Goal: Information Seeking & Learning: Learn about a topic

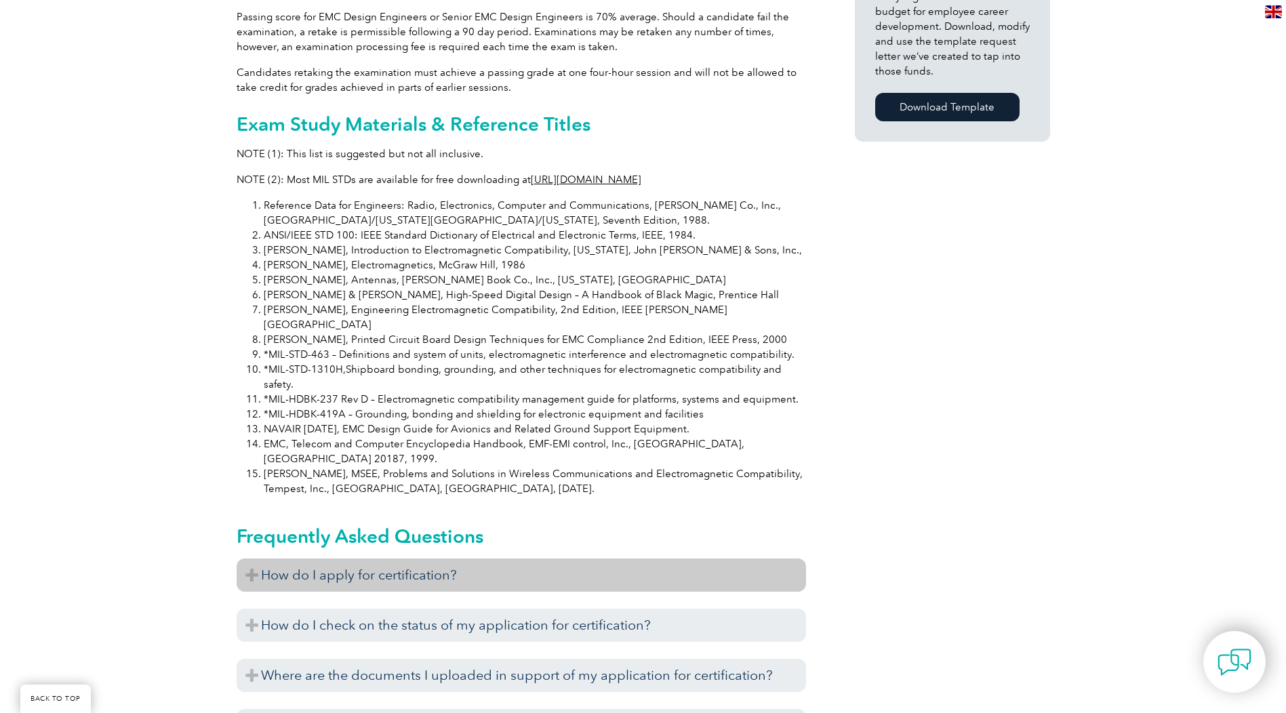
scroll to position [1153, 0]
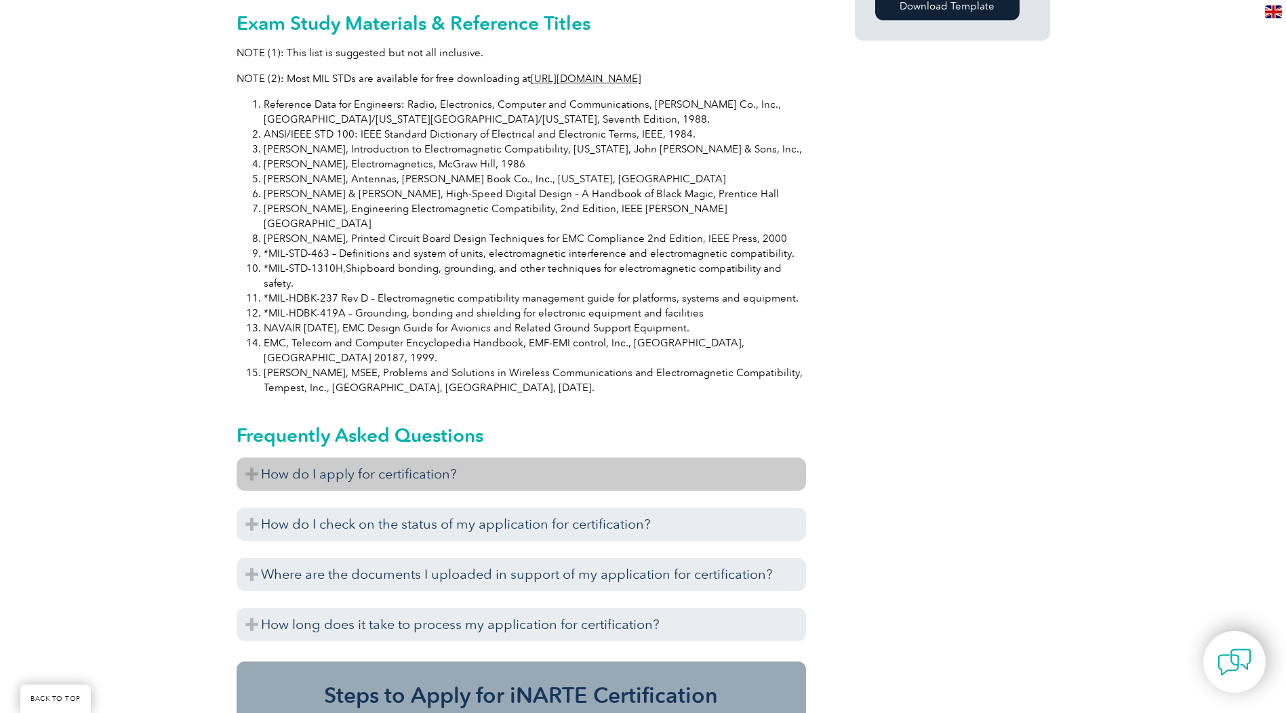
click at [471, 458] on h3 "How do I apply for certification?" at bounding box center [521, 474] width 569 height 33
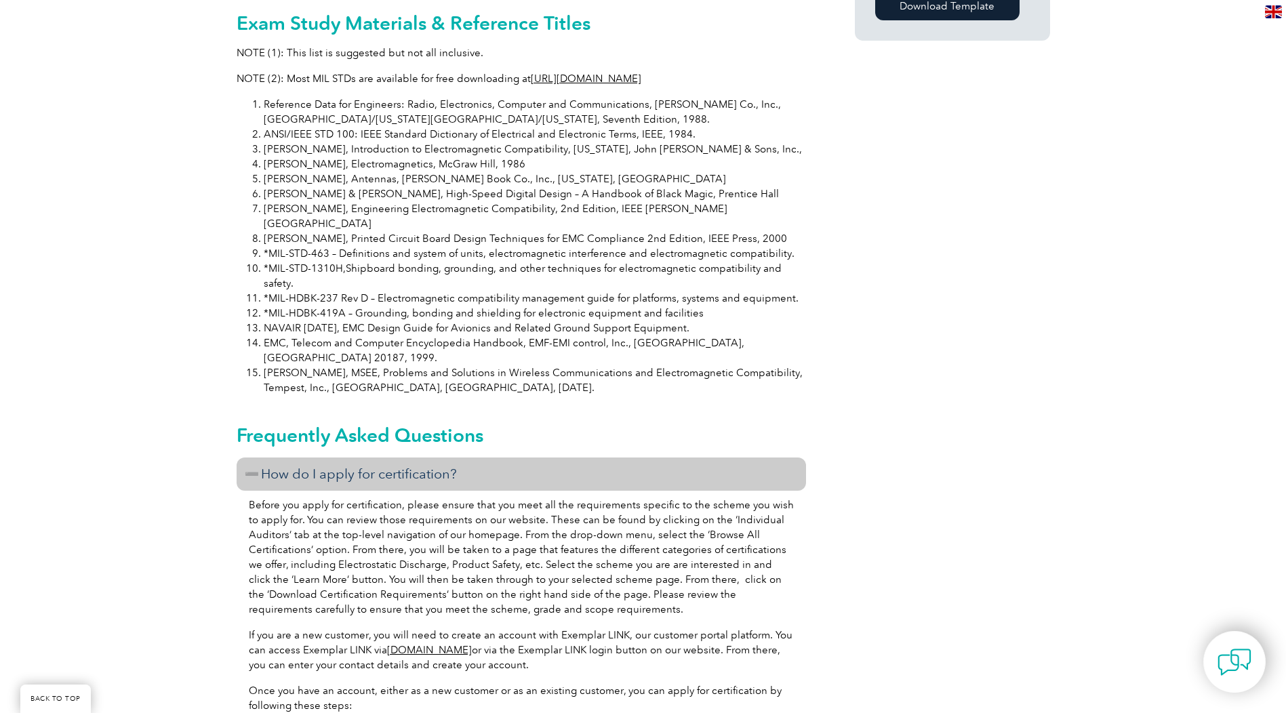
click at [473, 458] on h3 "How do I apply for certification?" at bounding box center [521, 474] width 569 height 33
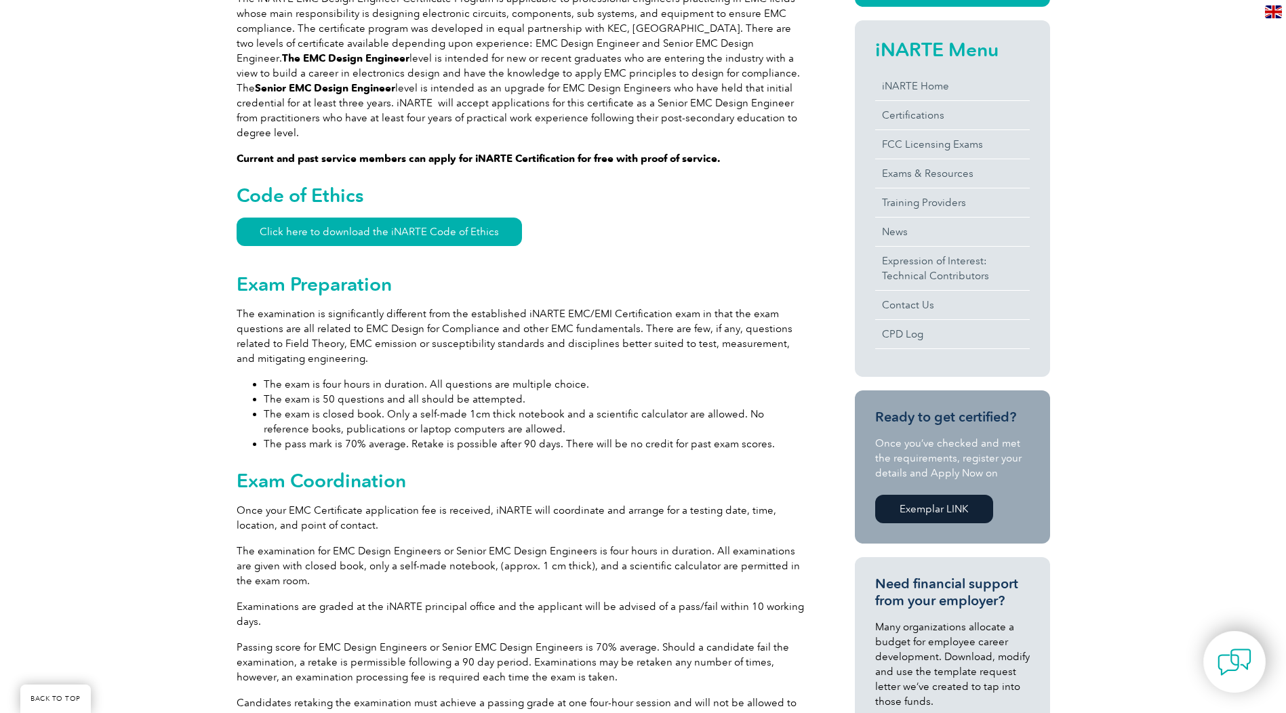
scroll to position [271, 0]
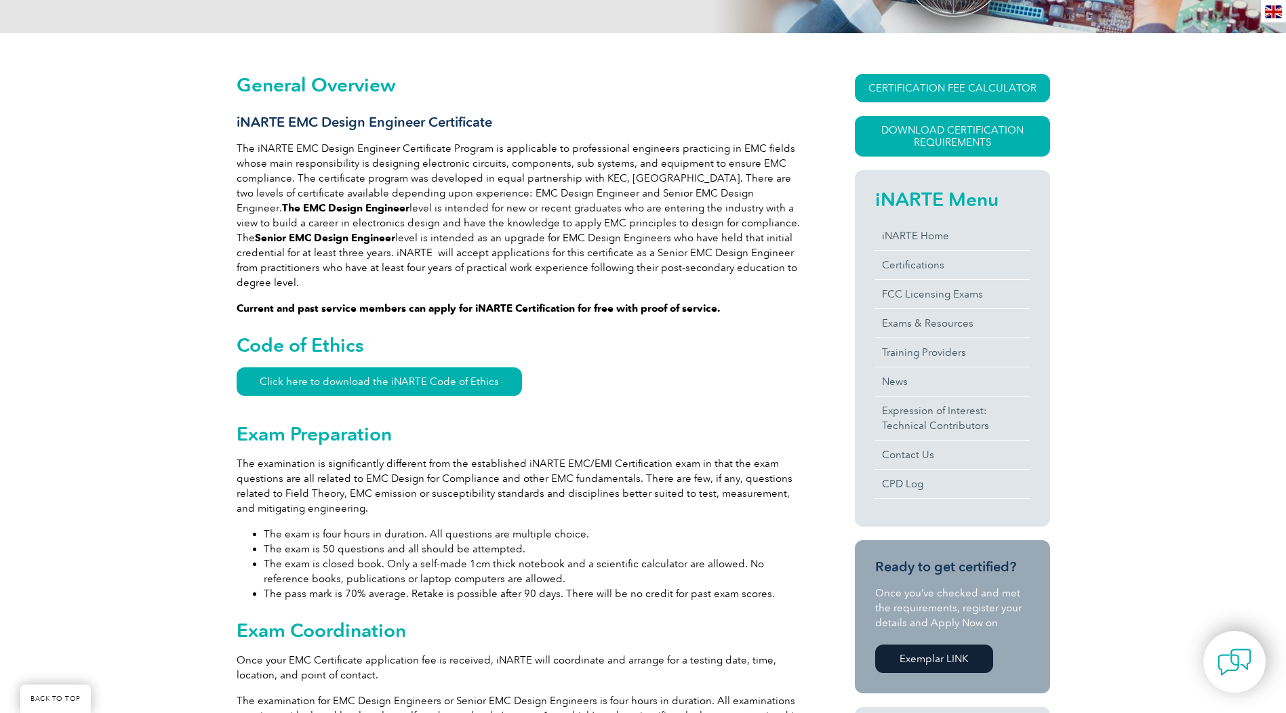
click at [971, 83] on link "CERTIFICATION FEE CALCULATOR" at bounding box center [952, 88] width 195 height 28
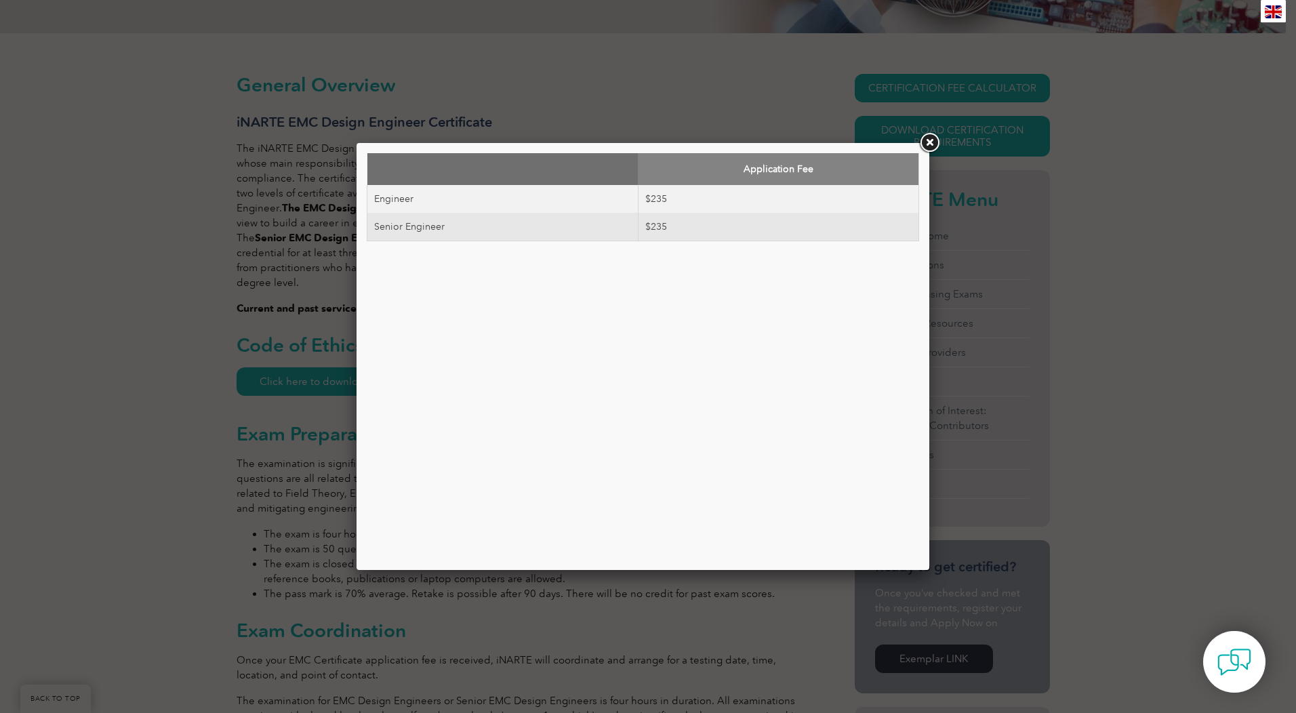
click at [923, 146] on link at bounding box center [929, 143] width 24 height 24
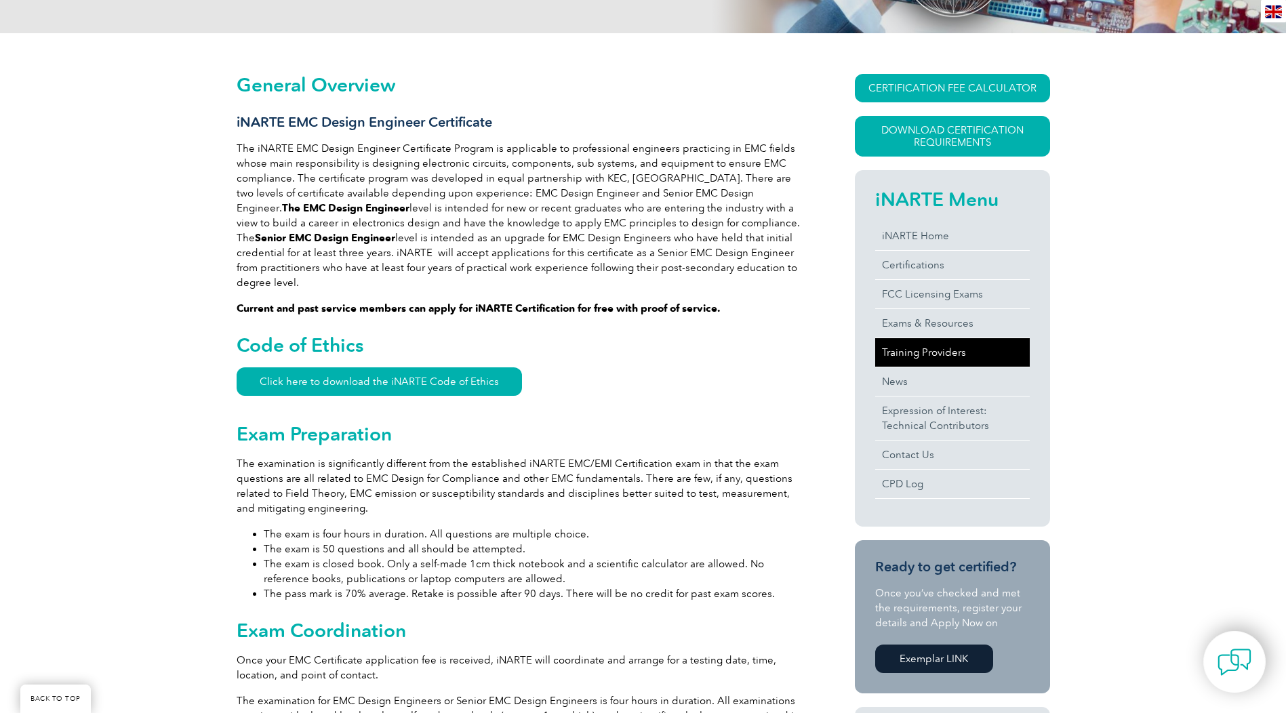
click at [956, 356] on link "Training Providers" at bounding box center [952, 352] width 155 height 28
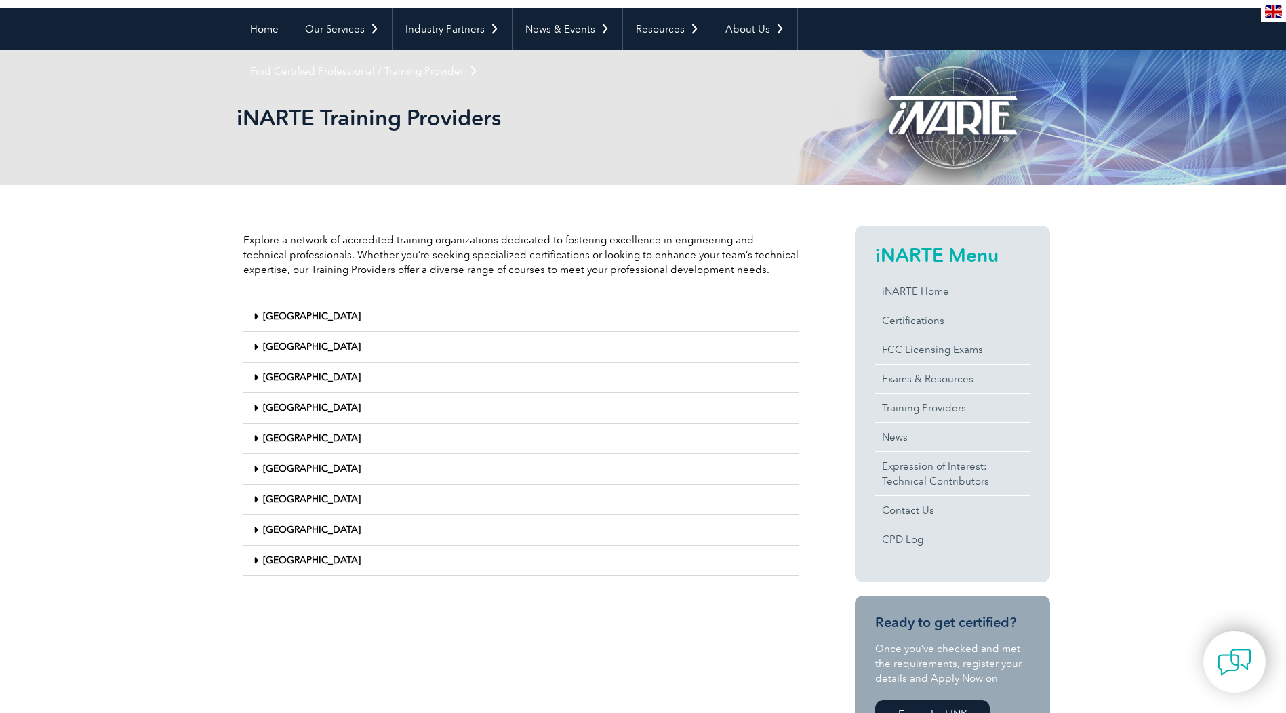
scroll to position [136, 0]
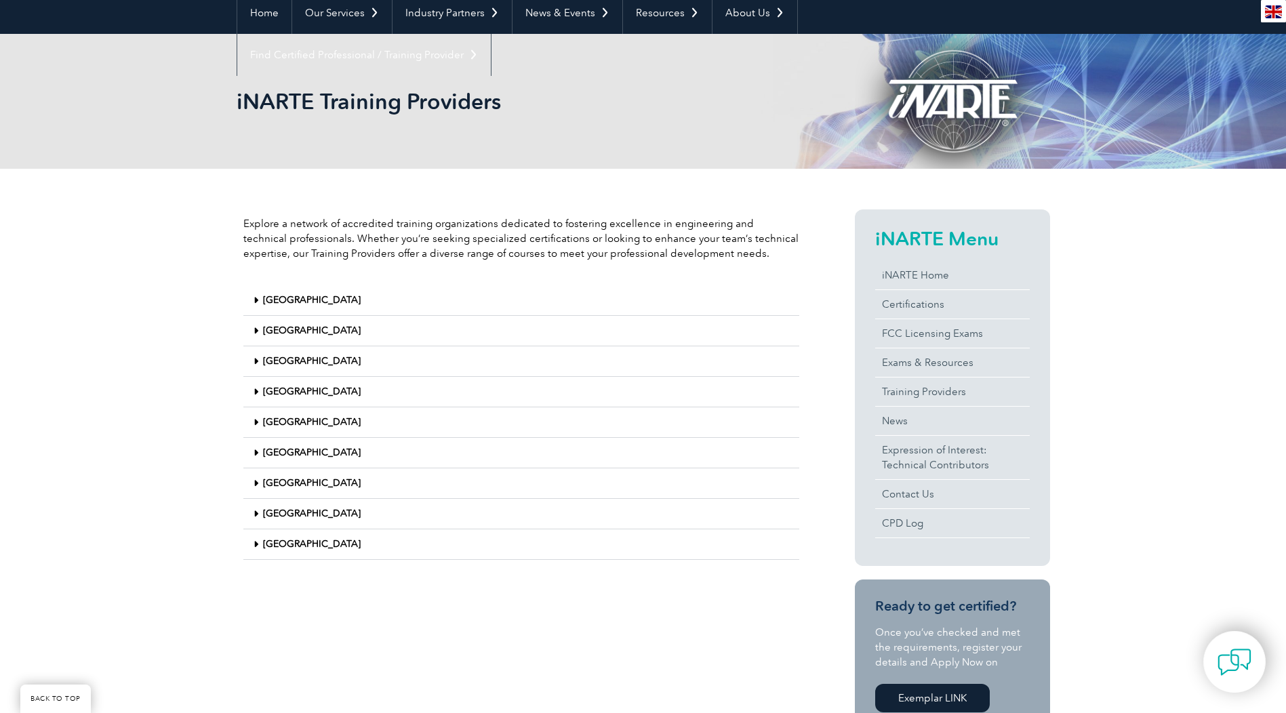
click at [295, 543] on link "[GEOGRAPHIC_DATA]" at bounding box center [312, 544] width 98 height 12
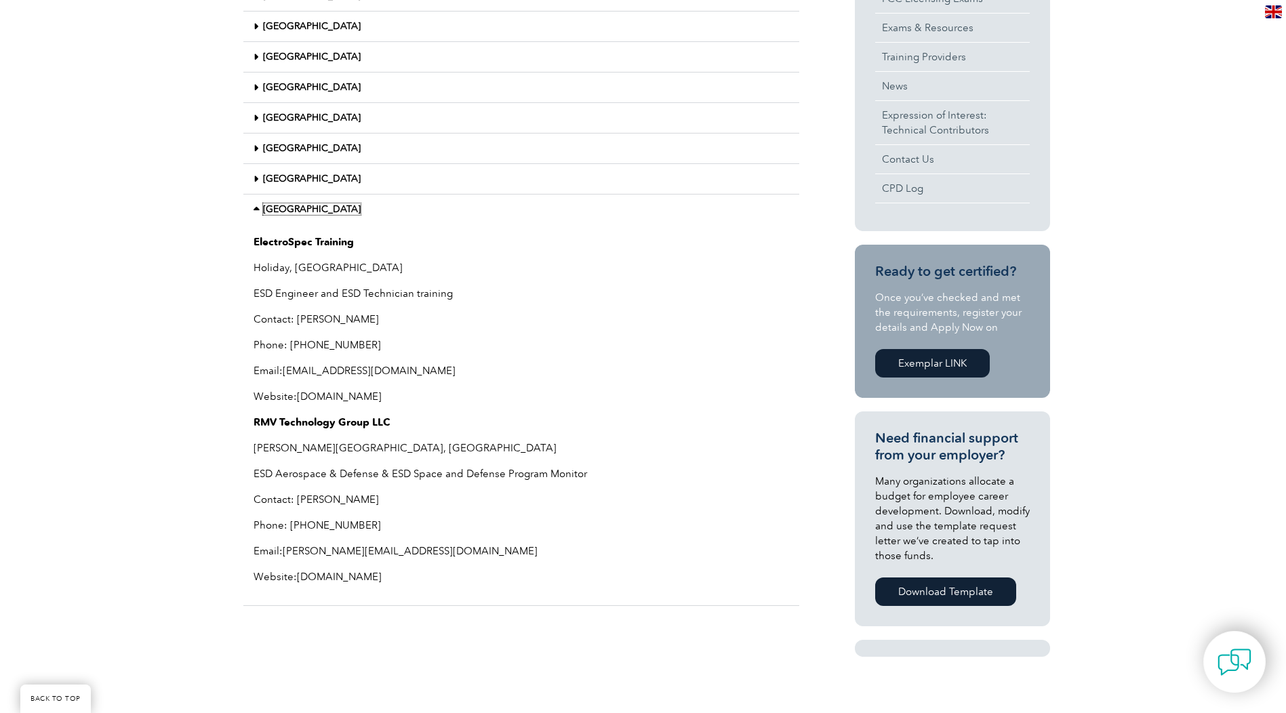
scroll to position [475, 0]
